Goal: Information Seeking & Learning: Stay updated

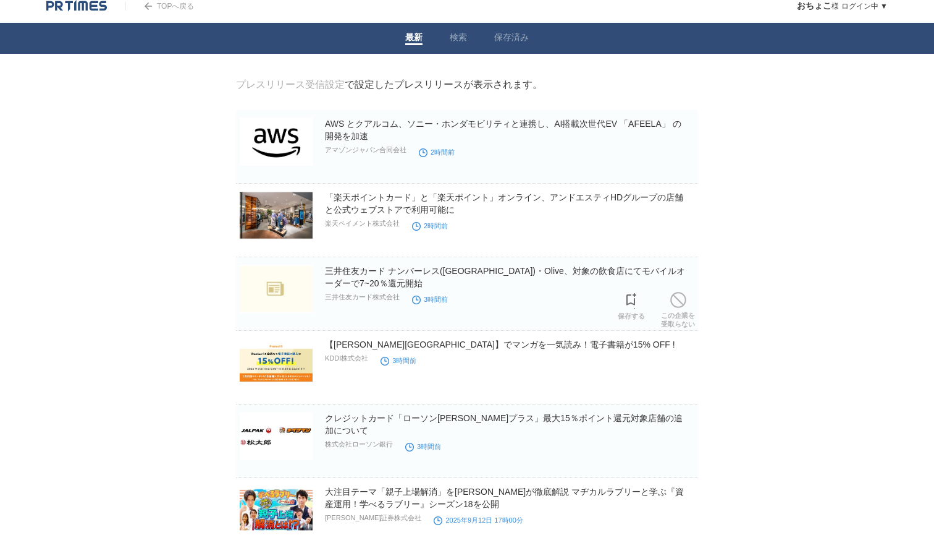
scroll to position [11, 0]
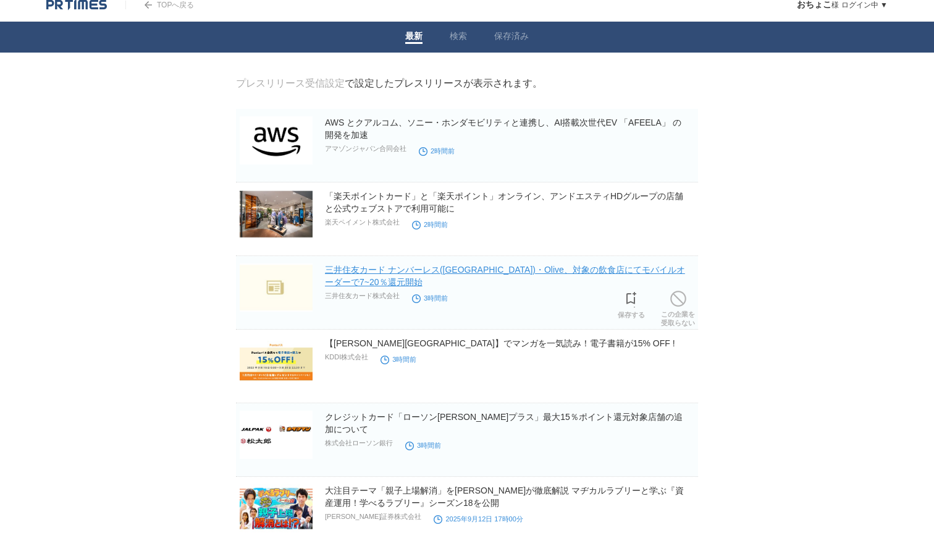
click at [481, 268] on link "三井住友カード ナンバーレス([GEOGRAPHIC_DATA])・Olive、対象の飲食店にてモバイルオーダーで7~20％還元開始" at bounding box center [505, 276] width 360 height 22
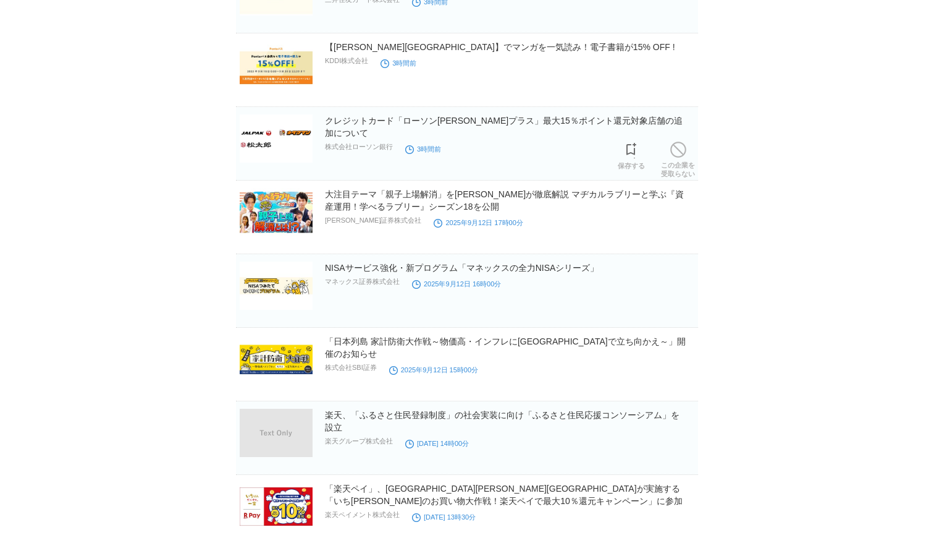
scroll to position [349, 0]
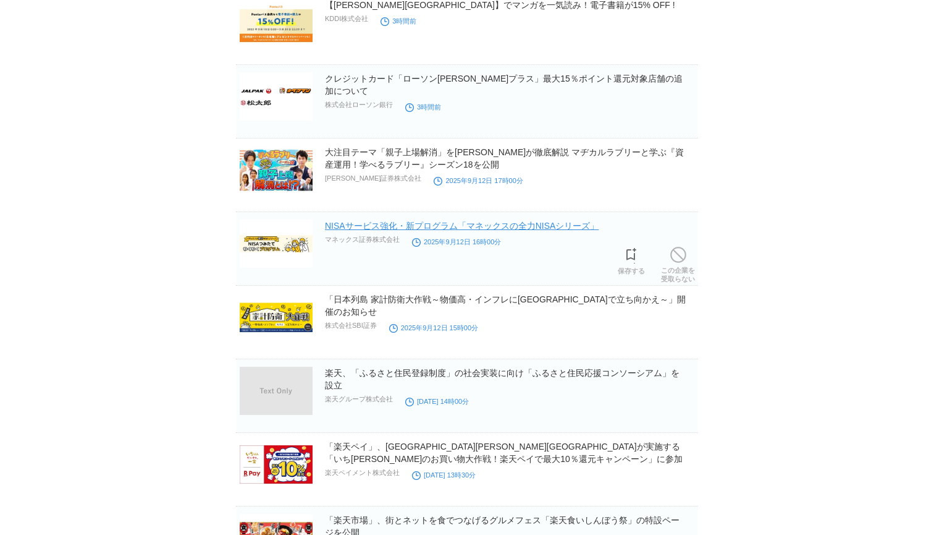
click at [488, 227] on link "NISAサービス強化・新プログラム「マネックスの全力NISAシリーズ」" at bounding box center [462, 226] width 274 height 10
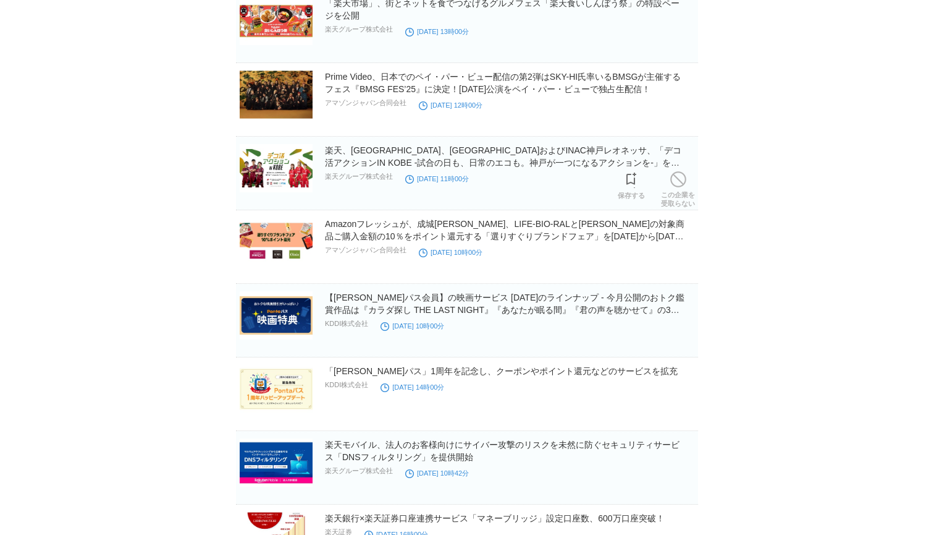
scroll to position [949, 0]
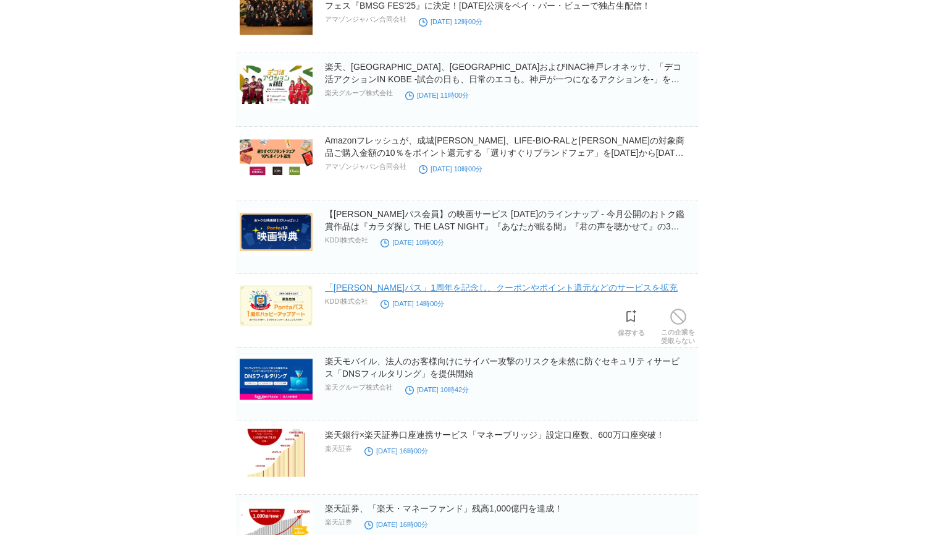
click at [354, 289] on link "「[PERSON_NAME]パス」1周年を記念し、クーポンやポイント還元などのサービスを拡充" at bounding box center [501, 287] width 353 height 10
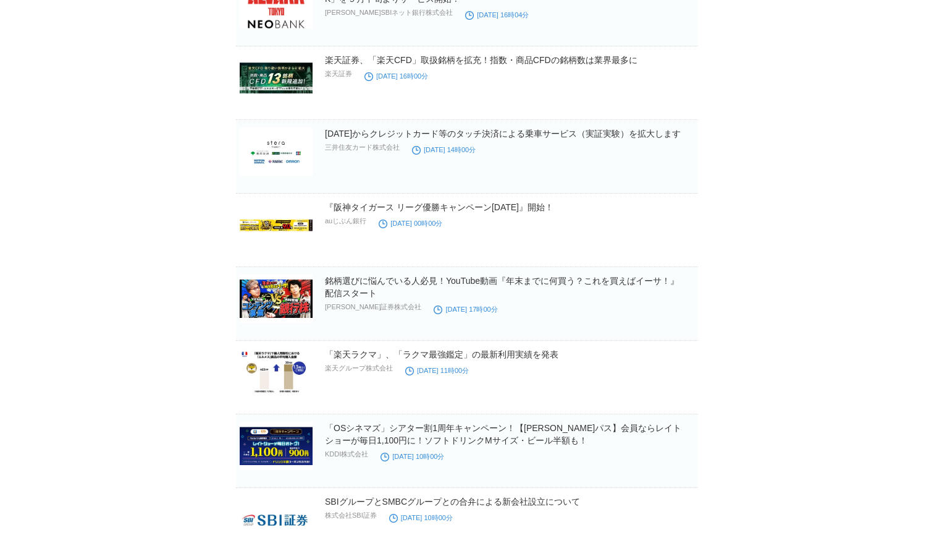
scroll to position [1824, 0]
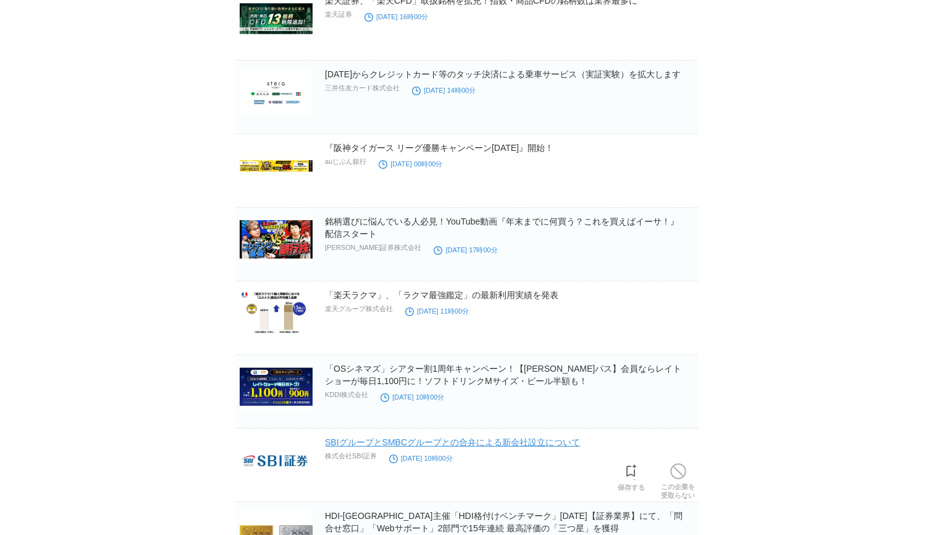
click at [374, 442] on link "SBIグループとSMBCグループとの合弁による新会社設立について" at bounding box center [452, 442] width 255 height 10
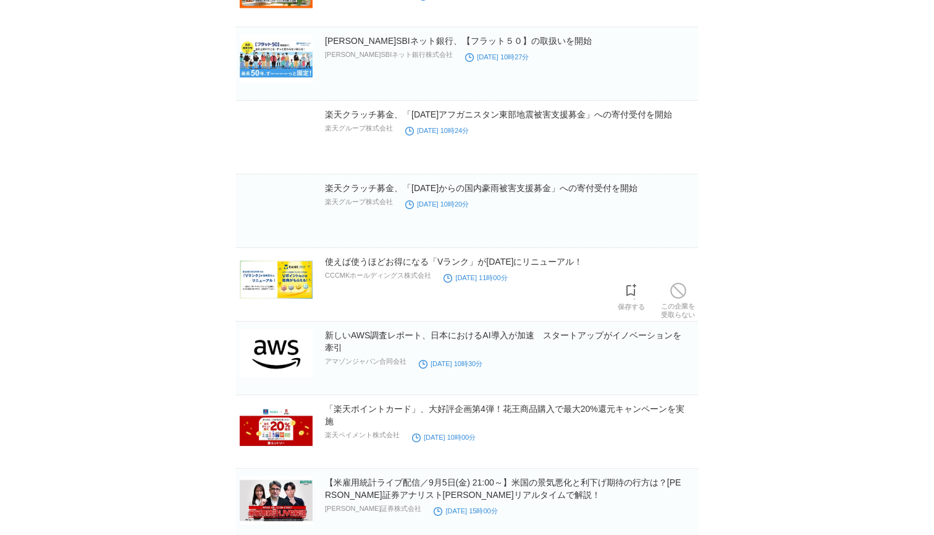
scroll to position [2888, 0]
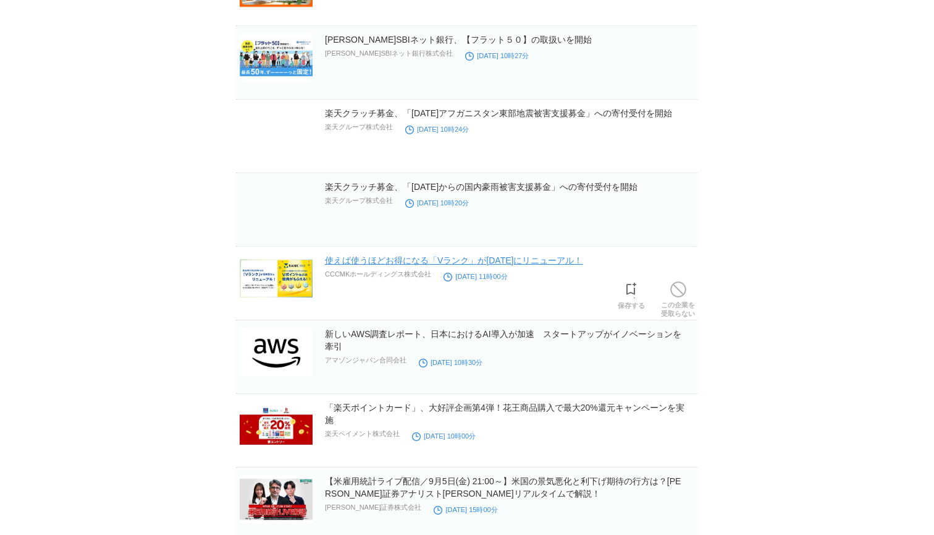
click at [482, 265] on link "使えば使うほどお得になる「Vランク」が9月3日にリニューアル！" at bounding box center [454, 260] width 258 height 10
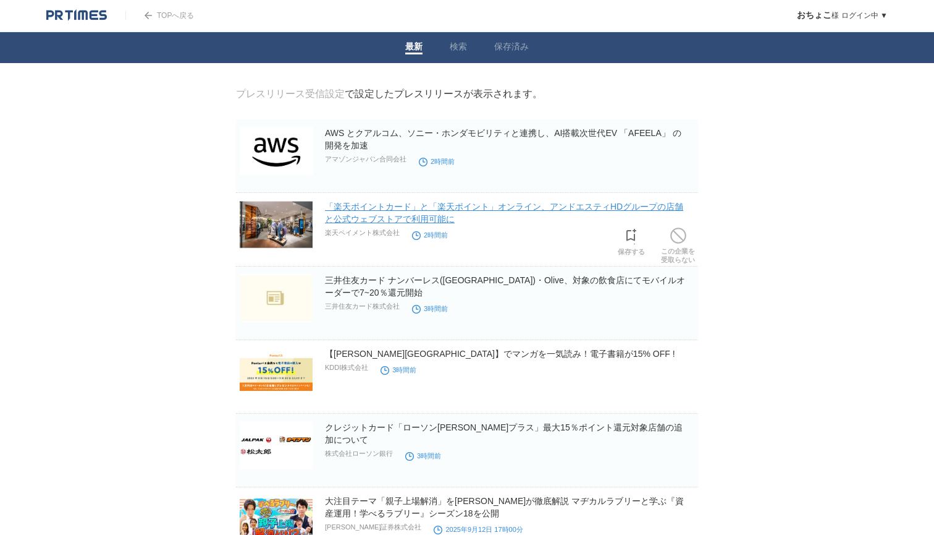
scroll to position [0, 0]
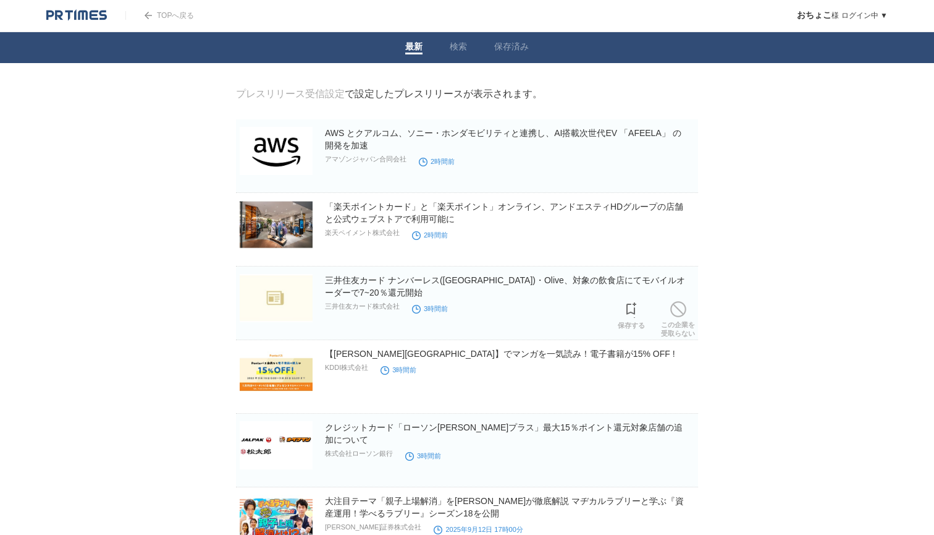
click at [353, 311] on p "三井住友カード株式会社" at bounding box center [362, 306] width 75 height 9
click at [356, 281] on link "三井住友カード ナンバーレス([GEOGRAPHIC_DATA])・Olive、対象の飲食店にてモバイルオーダーで7~20％還元開始" at bounding box center [505, 286] width 360 height 22
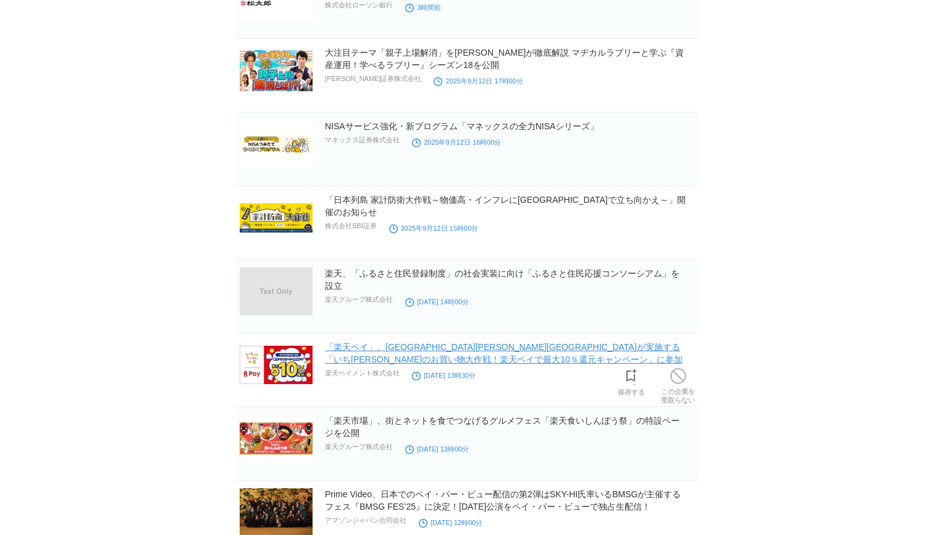
scroll to position [451, 0]
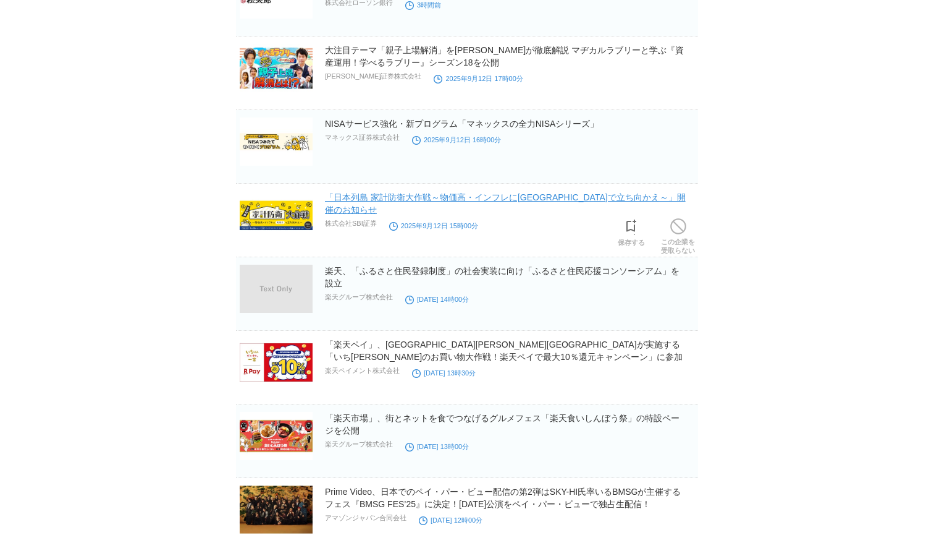
click at [366, 200] on link "「日本列島 家計防衛大作戦～物価高・インフレにNISAで立ち向かえ～」開催のお知らせ" at bounding box center [505, 203] width 361 height 22
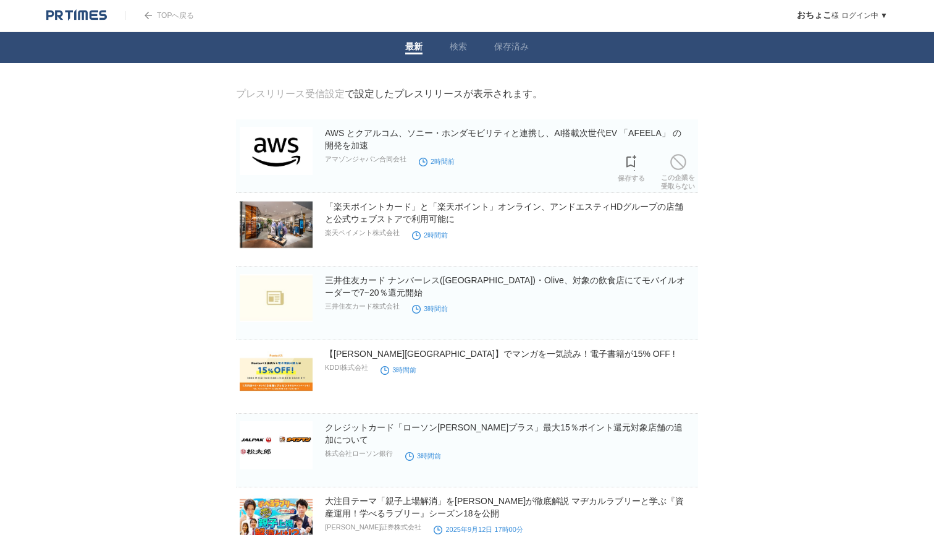
scroll to position [0, 0]
